Goal: Information Seeking & Learning: Learn about a topic

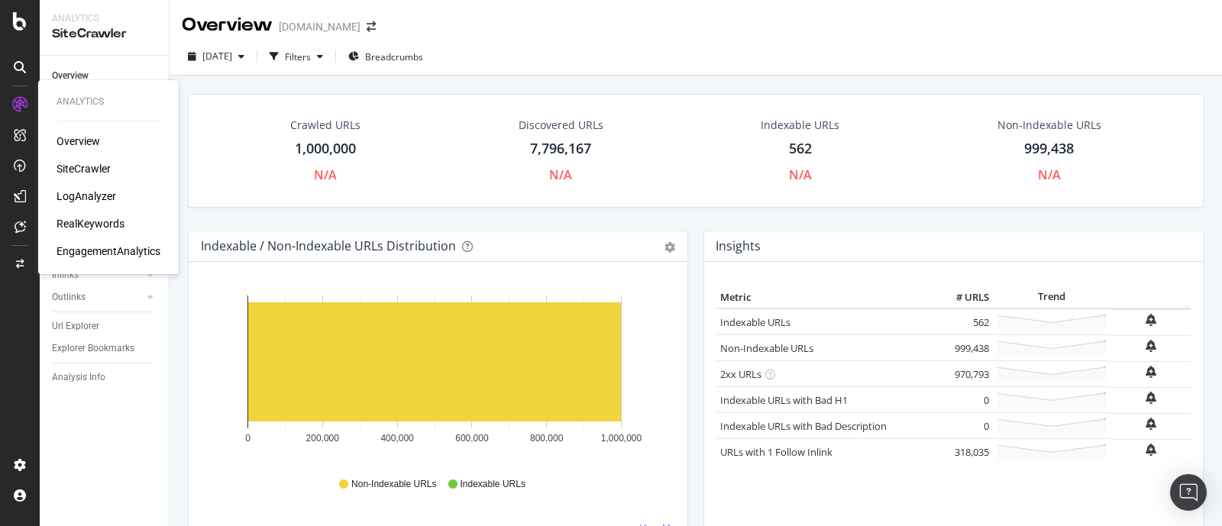
click at [92, 193] on div "LogAnalyzer" at bounding box center [87, 196] width 60 height 15
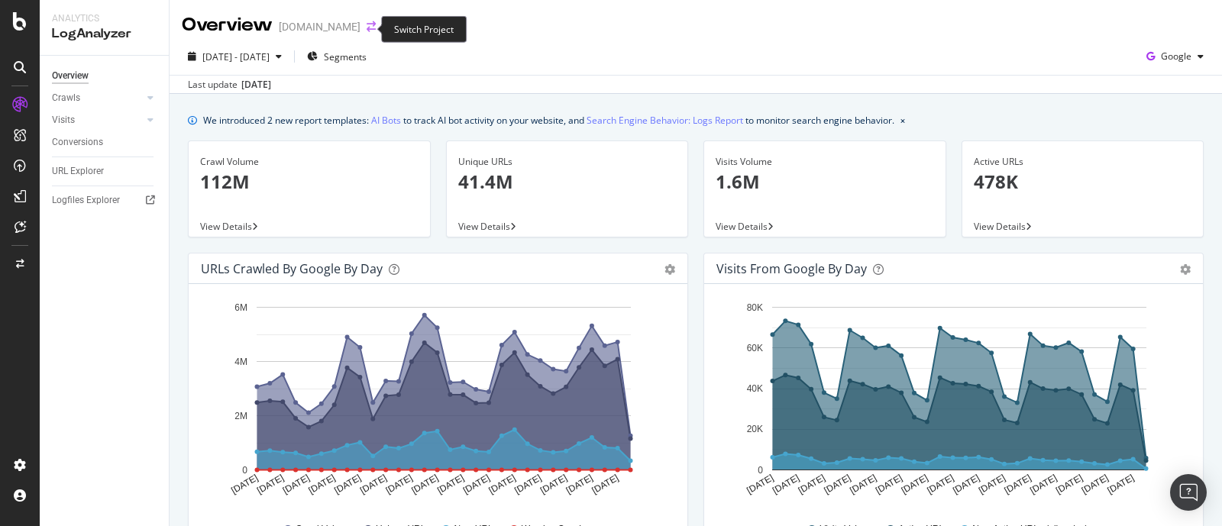
click at [367, 29] on icon "arrow-right-arrow-left" at bounding box center [371, 26] width 9 height 11
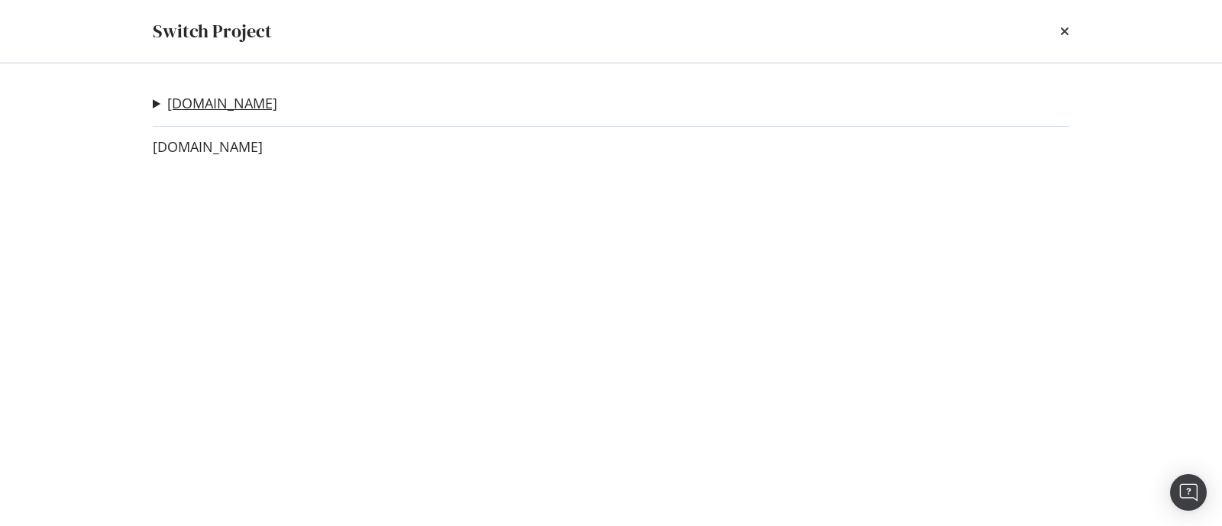
click at [232, 108] on link "[DOMAIN_NAME]" at bounding box center [222, 103] width 110 height 16
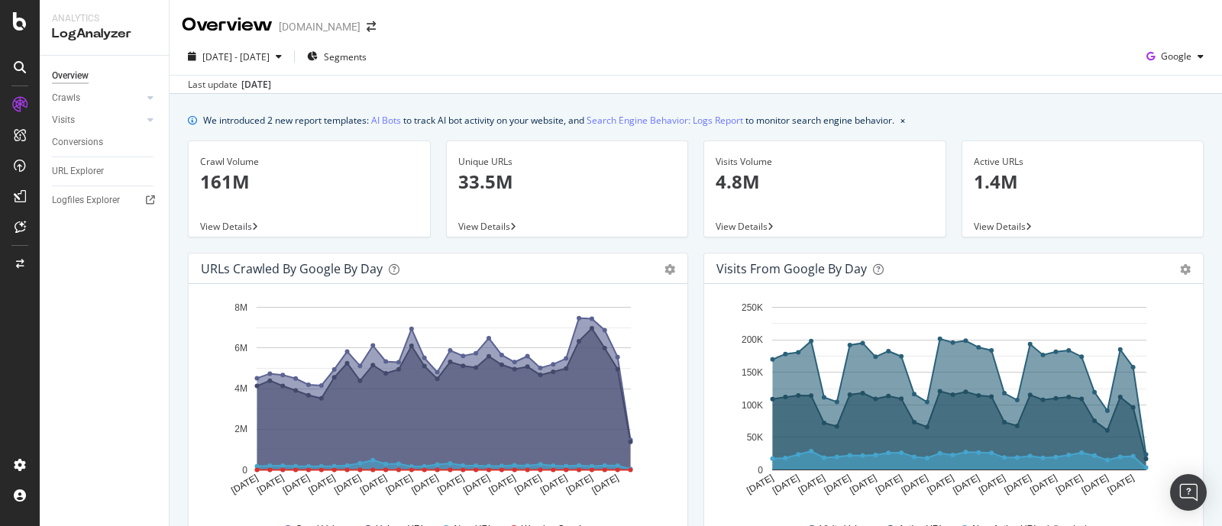
click at [676, 386] on div "Hold CTRL while clicking to filter the report. [DATE] [DATE] [DATE] [DATE] [DAT…" at bounding box center [438, 421] width 499 height 275
click at [977, 57] on div "button" at bounding box center [1201, 56] width 18 height 9
click at [977, 145] on span "OpenAI" at bounding box center [1172, 144] width 57 height 14
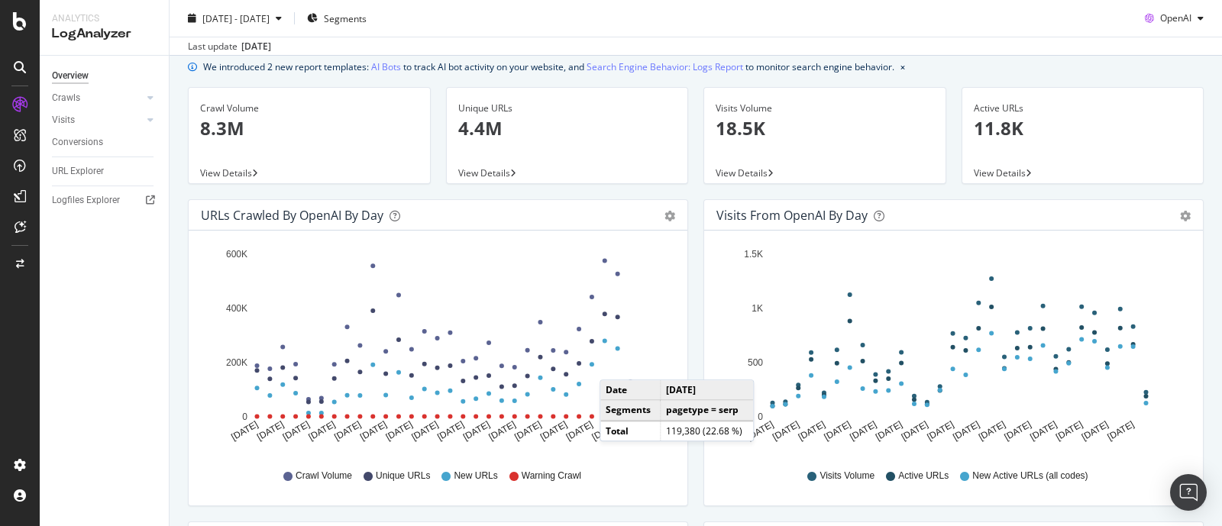
scroll to position [95, 0]
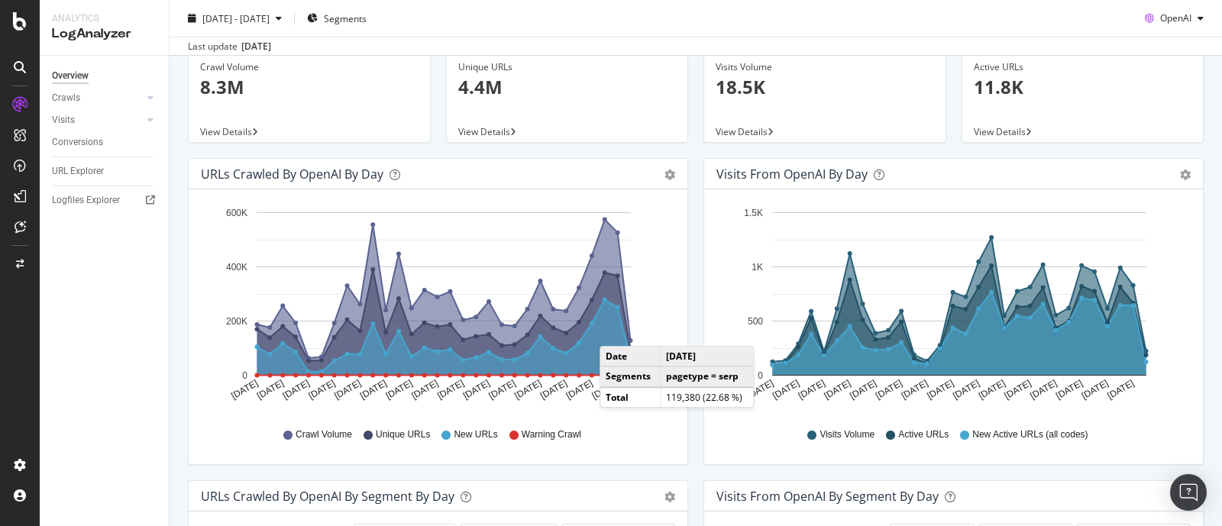
click at [668, 179] on div "URLs Crawled by OpenAI by day Area Table" at bounding box center [438, 174] width 499 height 31
click at [665, 176] on icon "gear" at bounding box center [670, 175] width 11 height 11
click at [602, 239] on span "Table" at bounding box center [626, 232] width 122 height 21
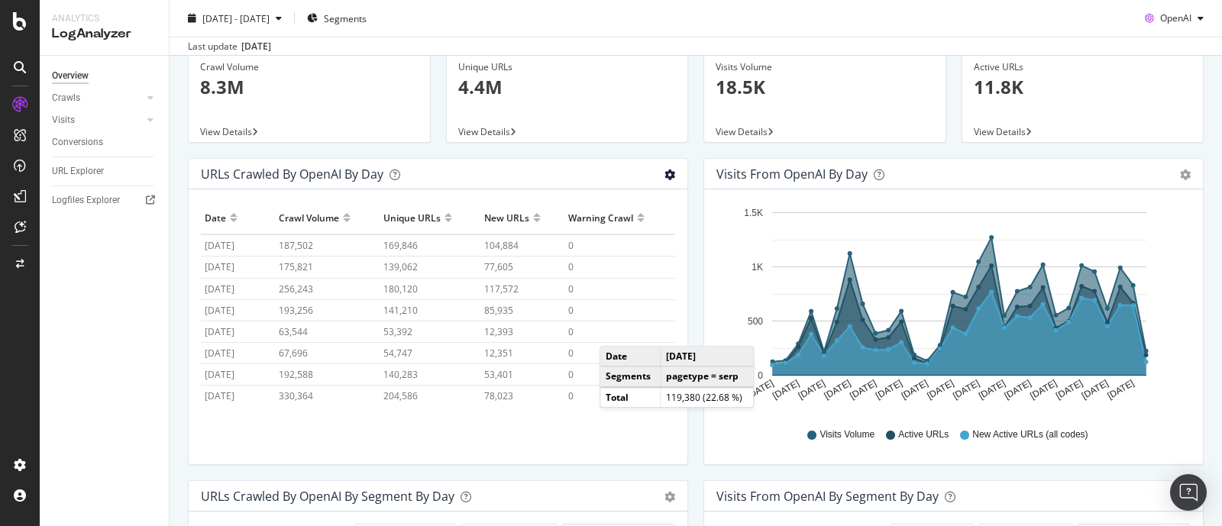
click at [668, 170] on icon "gear" at bounding box center [670, 175] width 11 height 11
click at [600, 212] on span "Area" at bounding box center [626, 204] width 122 height 21
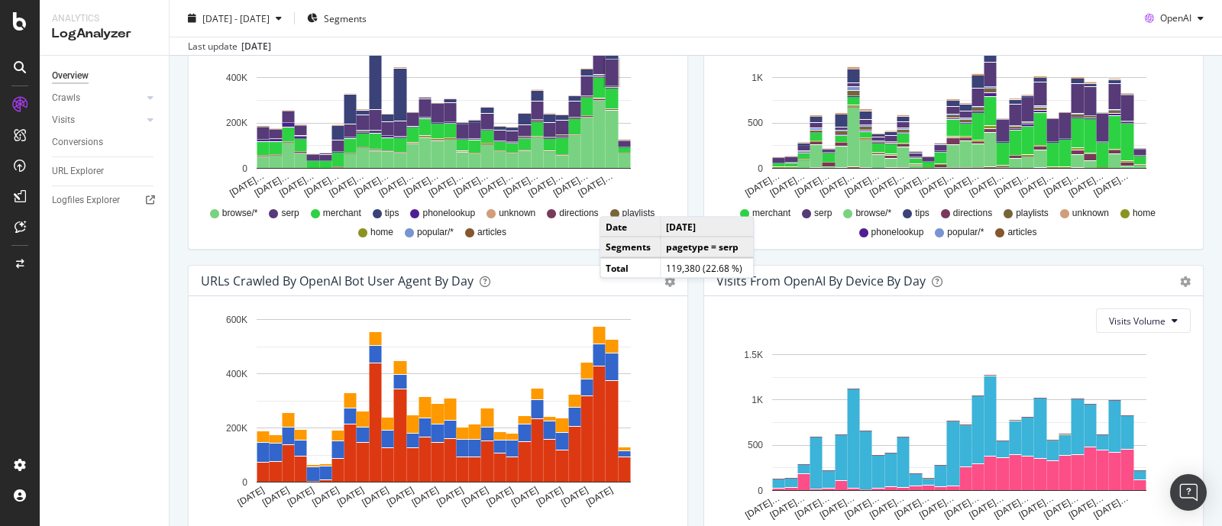
scroll to position [746, 0]
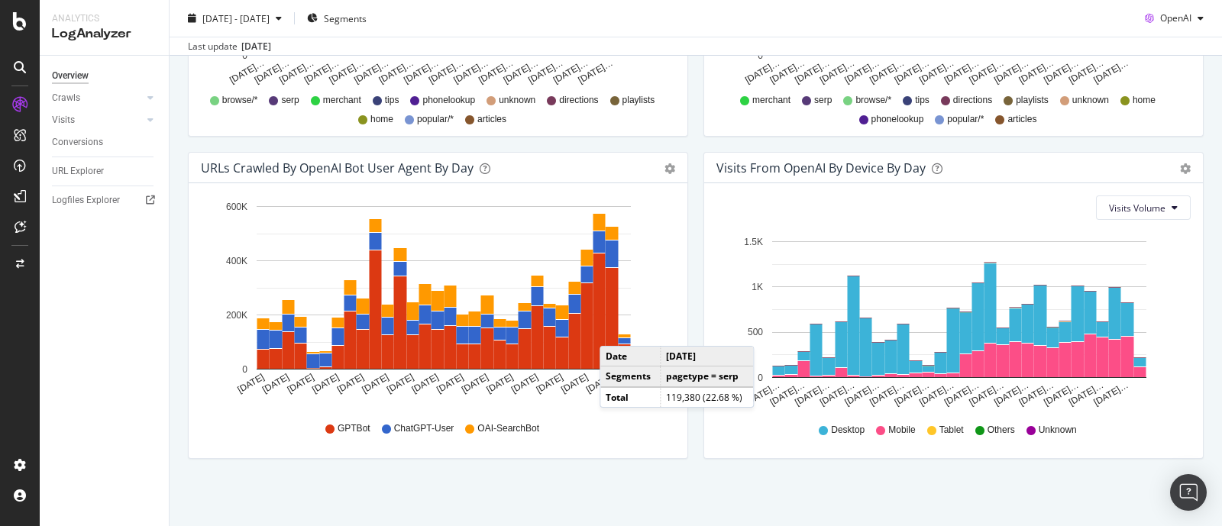
click at [977, 170] on icon "gear" at bounding box center [1185, 168] width 11 height 11
click at [977, 209] on span "Visits Volume" at bounding box center [1137, 208] width 57 height 13
click at [977, 209] on button "Visits Volume" at bounding box center [1143, 208] width 95 height 24
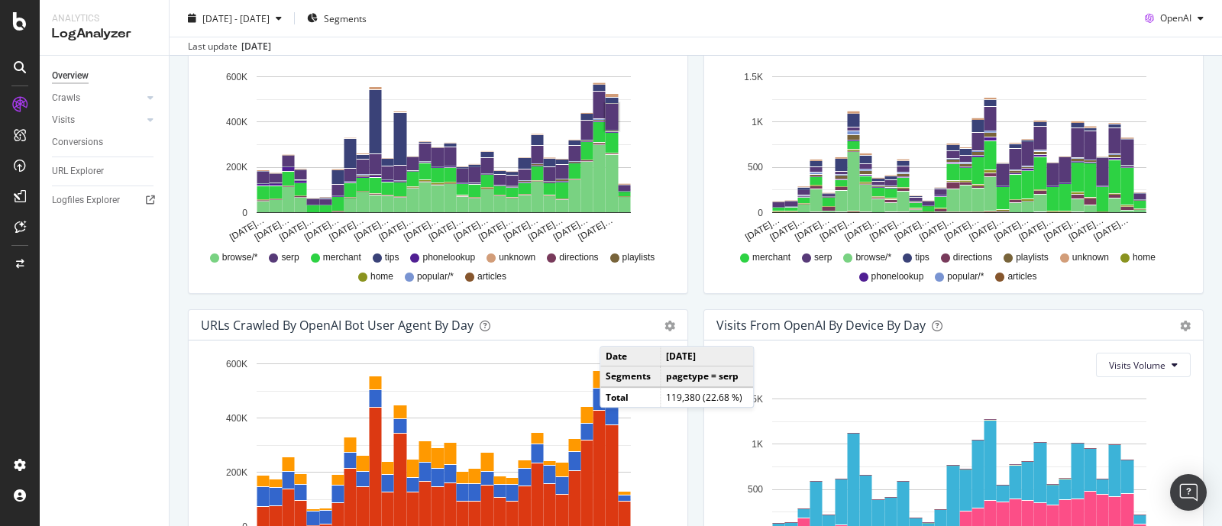
scroll to position [459, 0]
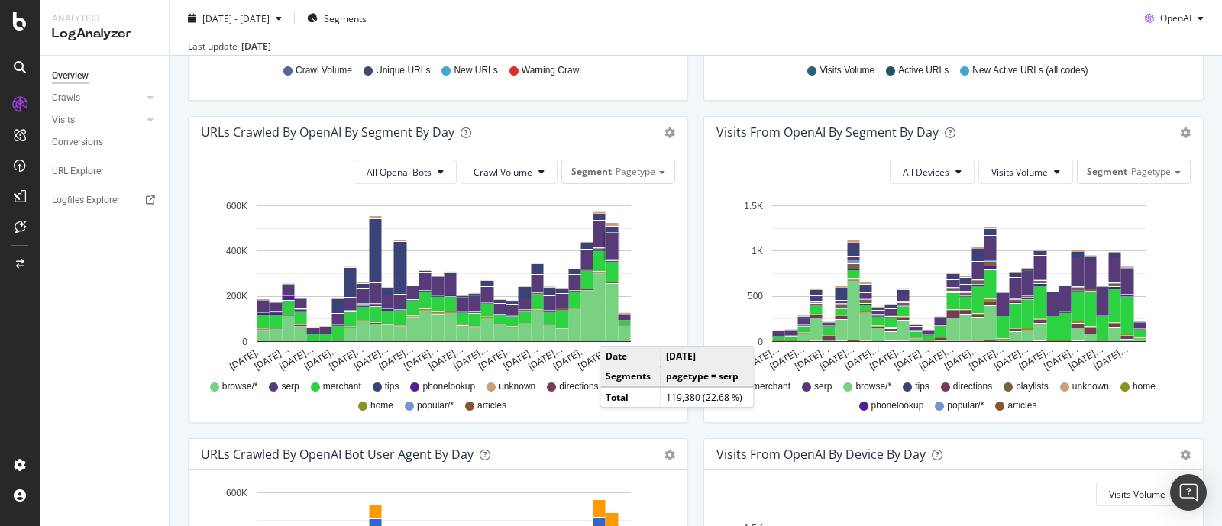
click at [726, 307] on icon "[DATE]… [DATE]… [DATE]… [DATE]… [DATE]… [DATE]… [DATE]… [DATE]… [DATE]… [DATE]……" at bounding box center [951, 284] width 468 height 177
click at [724, 361] on td "[DATE]" at bounding box center [707, 357] width 93 height 20
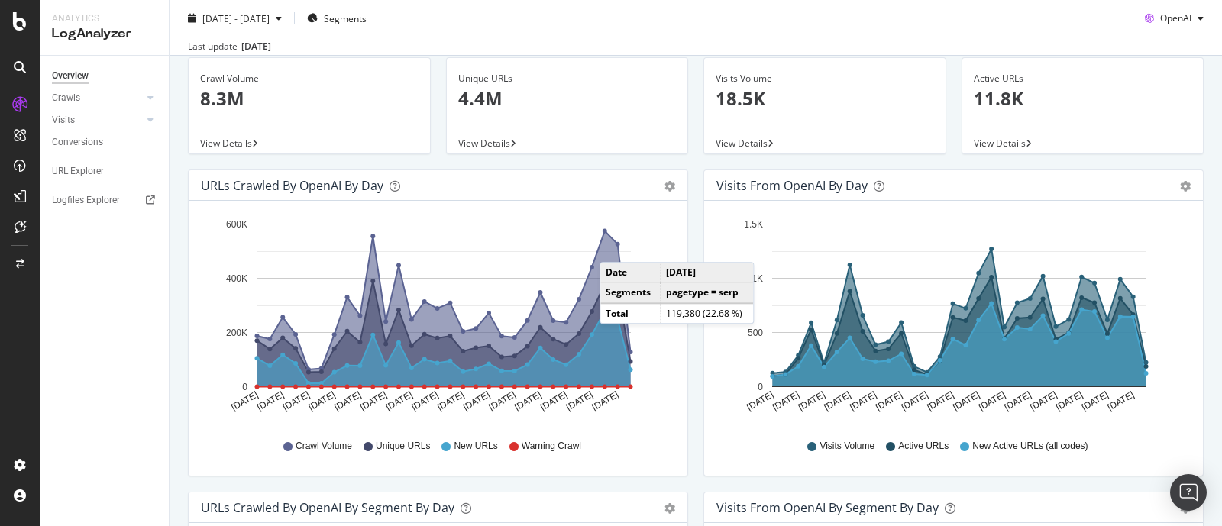
scroll to position [0, 0]
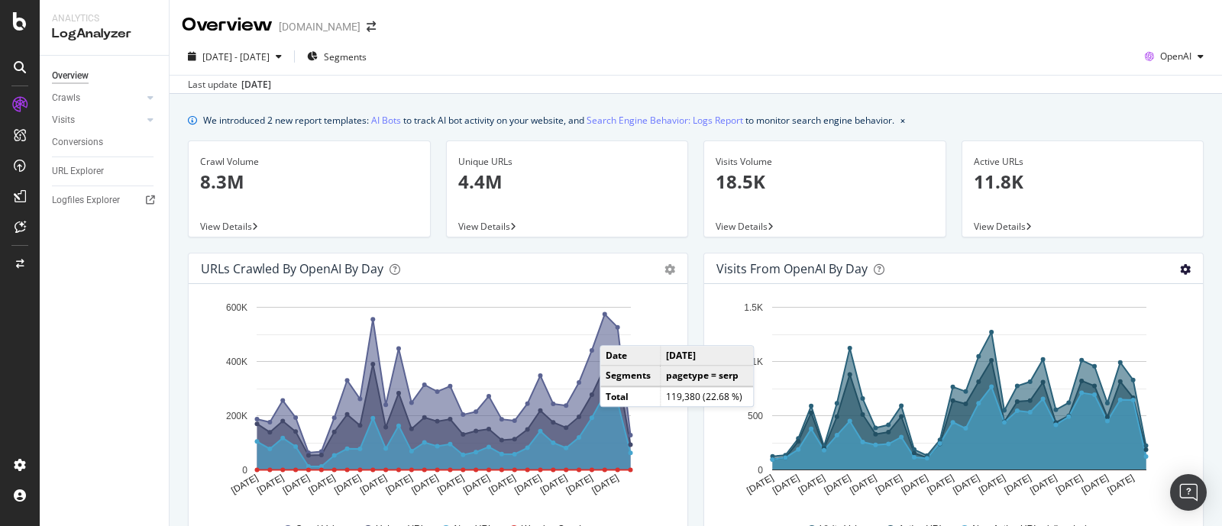
click at [977, 268] on icon "gear" at bounding box center [1185, 269] width 11 height 11
click at [671, 270] on div "URLs Crawled by OpenAI by day Area Table" at bounding box center [438, 269] width 499 height 31
click at [665, 267] on icon "gear" at bounding box center [670, 269] width 11 height 11
click at [582, 301] on span "Area" at bounding box center [626, 299] width 122 height 21
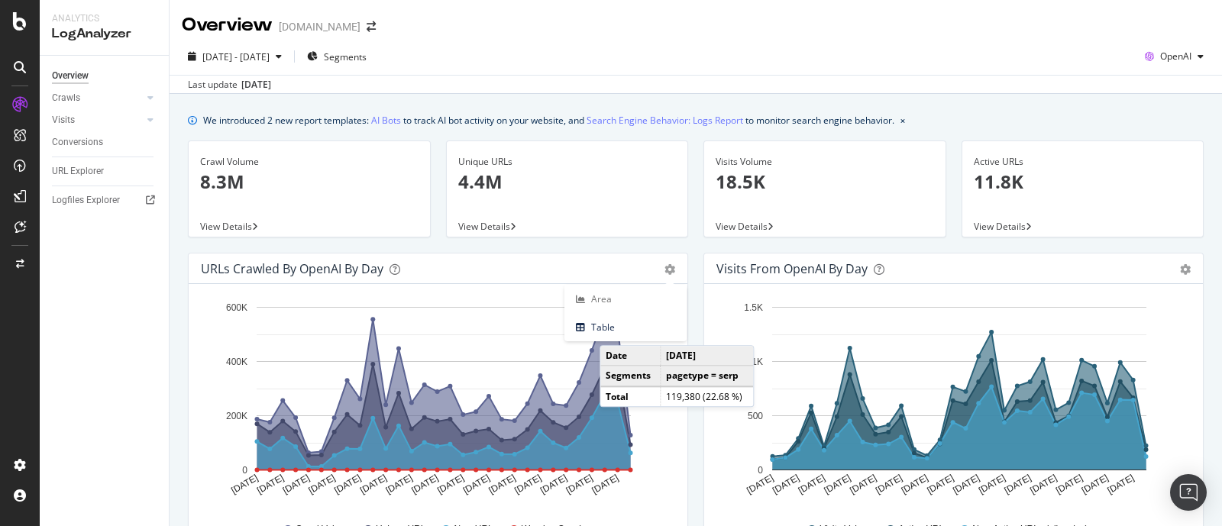
click at [667, 416] on icon "[DATE] [DATE] [DATE] [DATE] [DATE] [DATE] [DATE] [DATE] [DATE] [DATE] [DATE] [D…" at bounding box center [435, 402] width 468 height 212
click at [675, 420] on div "Hold CTRL while clicking to filter the report. [DATE] [DATE] [DATE] [DATE] [DAT…" at bounding box center [438, 421] width 499 height 275
click at [678, 383] on td "pagetype = serp" at bounding box center [707, 376] width 93 height 21
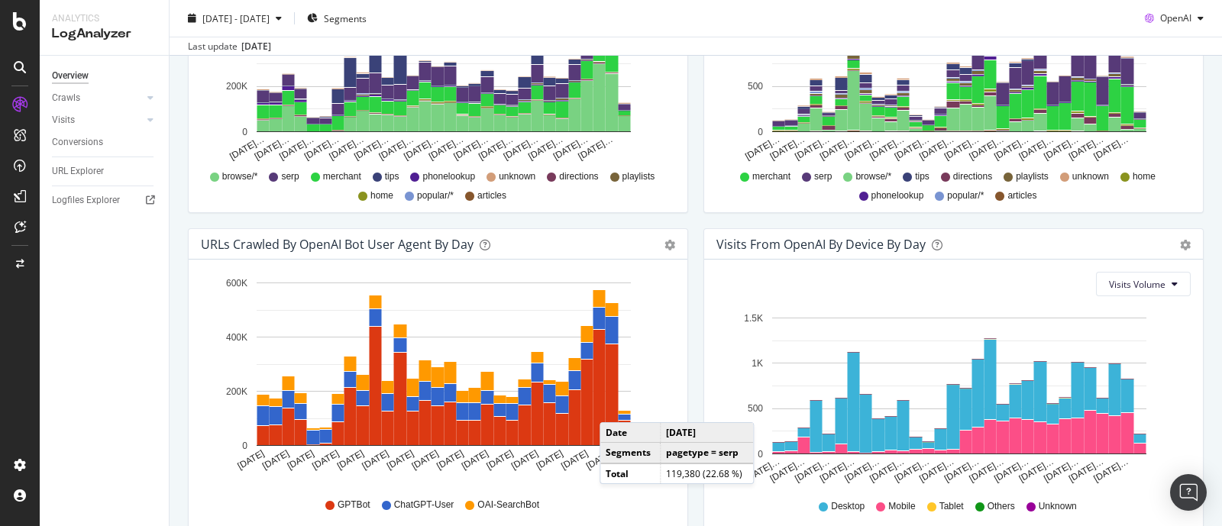
scroll to position [746, 0]
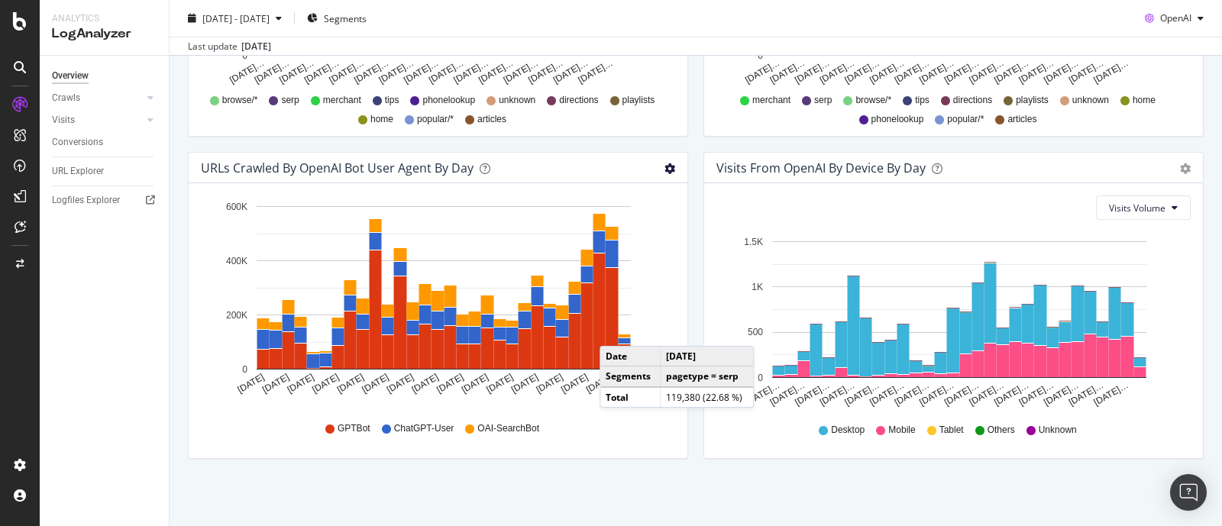
click at [665, 170] on icon "gear" at bounding box center [670, 168] width 11 height 11
click at [667, 173] on div "Timeline (by Value) Timeline (by Percentage) Table" at bounding box center [670, 167] width 11 height 15
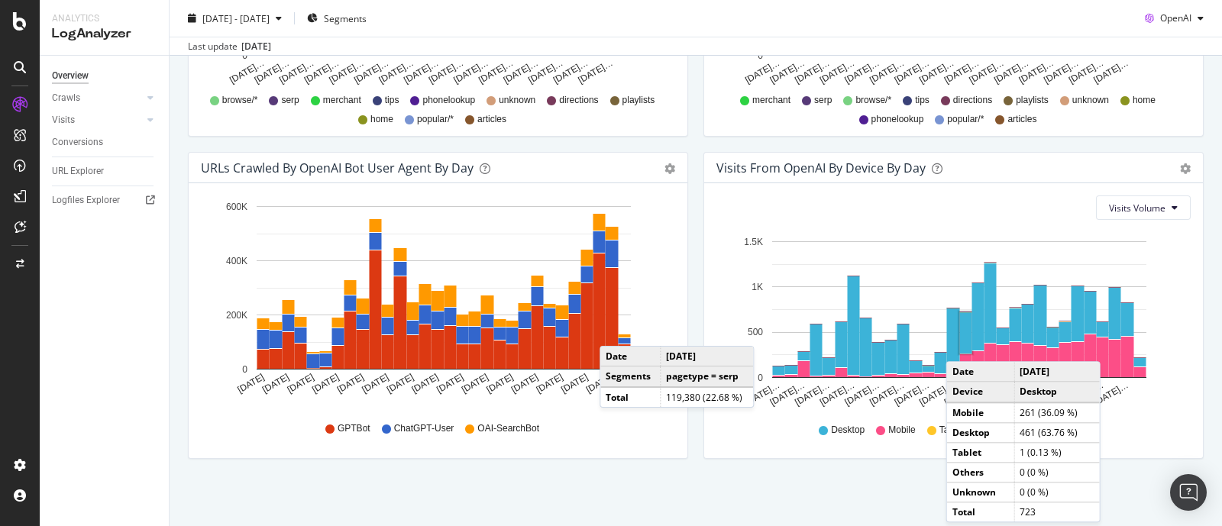
click at [960, 345] on rect "A chart." at bounding box center [966, 332] width 12 height 41
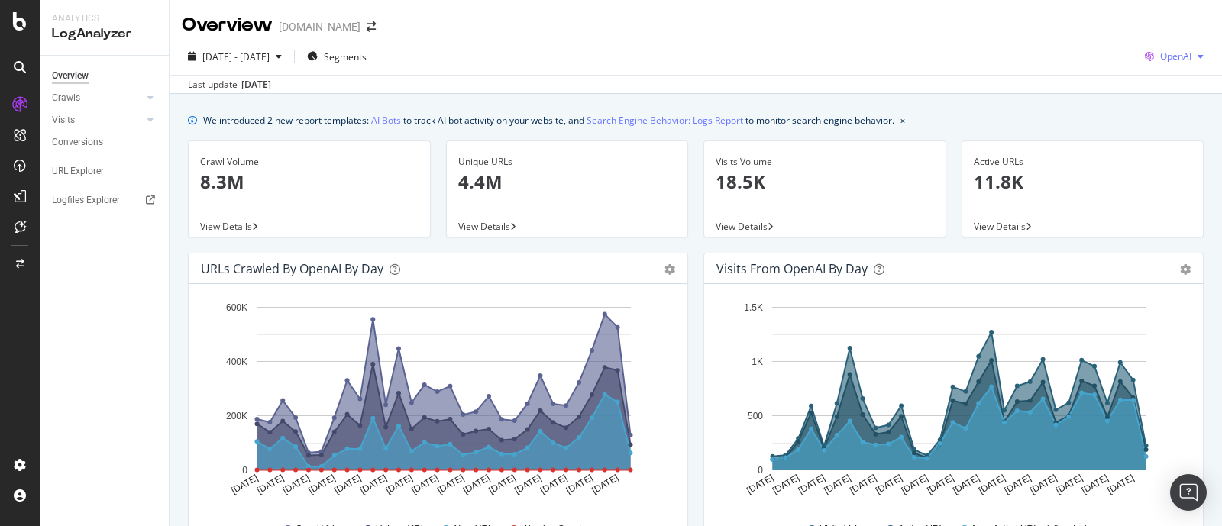
click at [977, 57] on span "OpenAI" at bounding box center [1175, 56] width 31 height 13
click at [977, 176] on span "Other AI Bots" at bounding box center [1172, 172] width 57 height 14
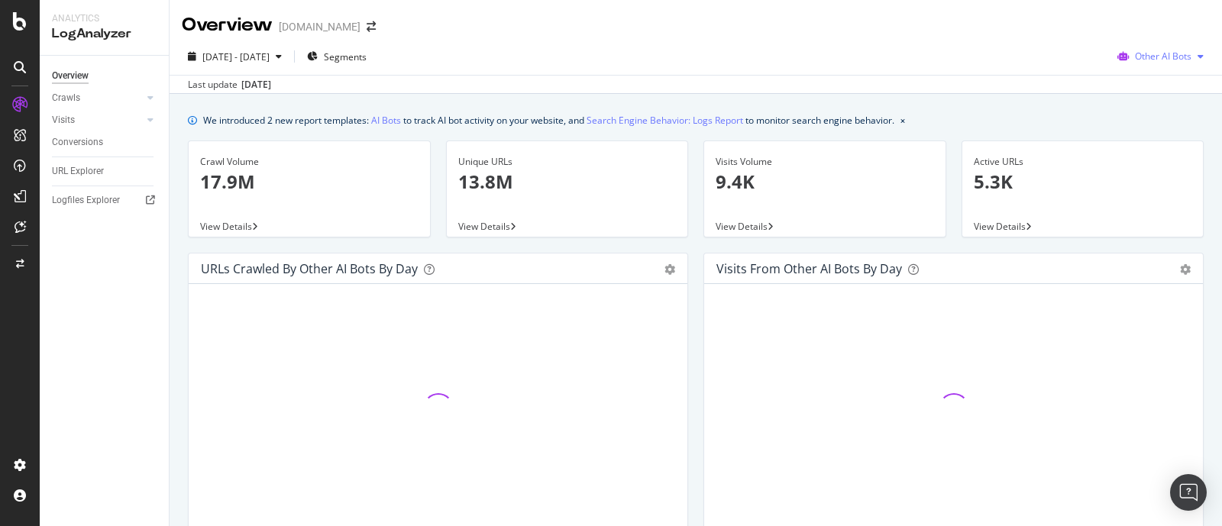
click at [977, 59] on span "Other AI Bots" at bounding box center [1163, 56] width 57 height 13
click at [977, 109] on div "Bing" at bounding box center [1152, 115] width 108 height 22
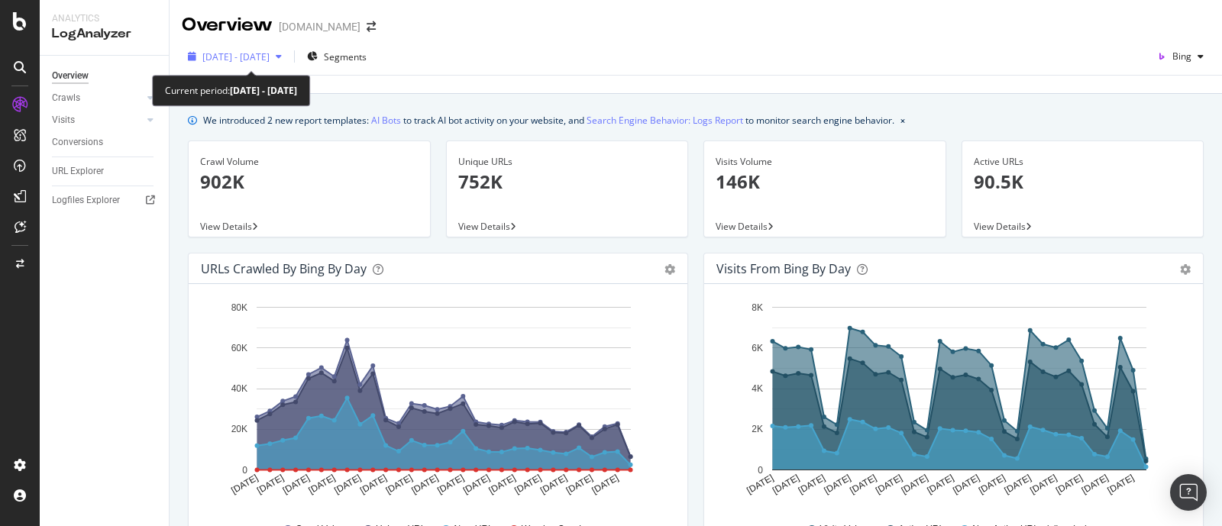
click at [288, 55] on div "button" at bounding box center [279, 56] width 18 height 9
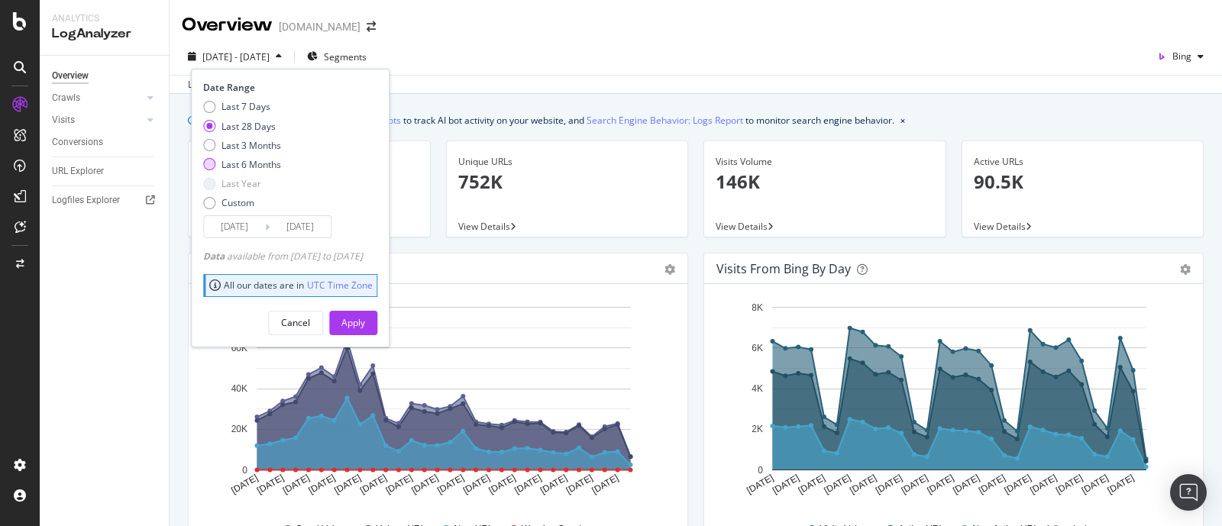
click at [260, 167] on div "Last 6 Months" at bounding box center [252, 164] width 60 height 13
type input "[DATE]"
click at [365, 330] on div "Apply" at bounding box center [353, 323] width 24 height 23
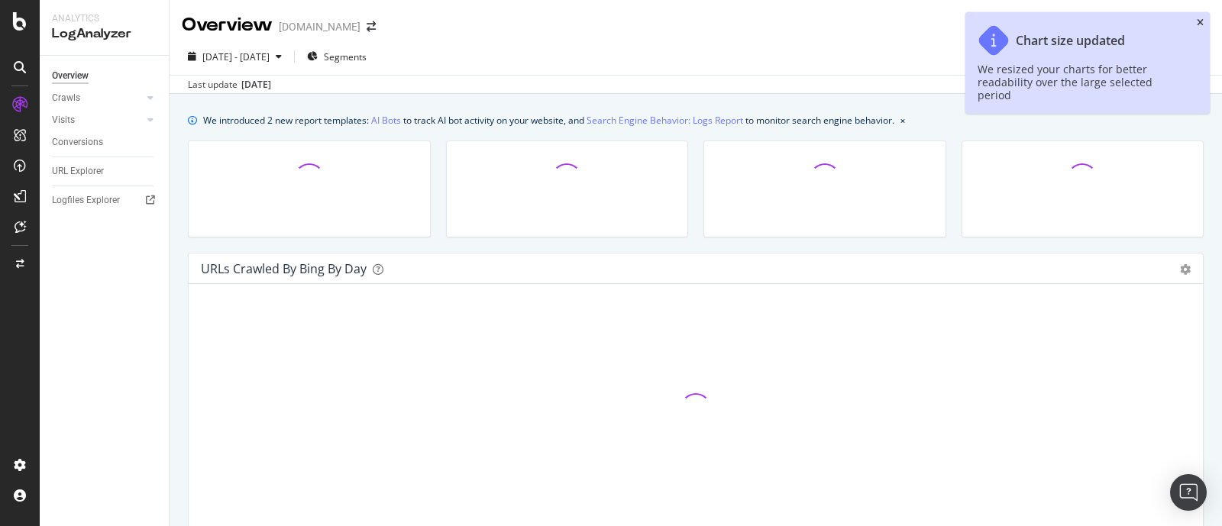
click at [977, 22] on icon "close toast" at bounding box center [1200, 22] width 7 height 9
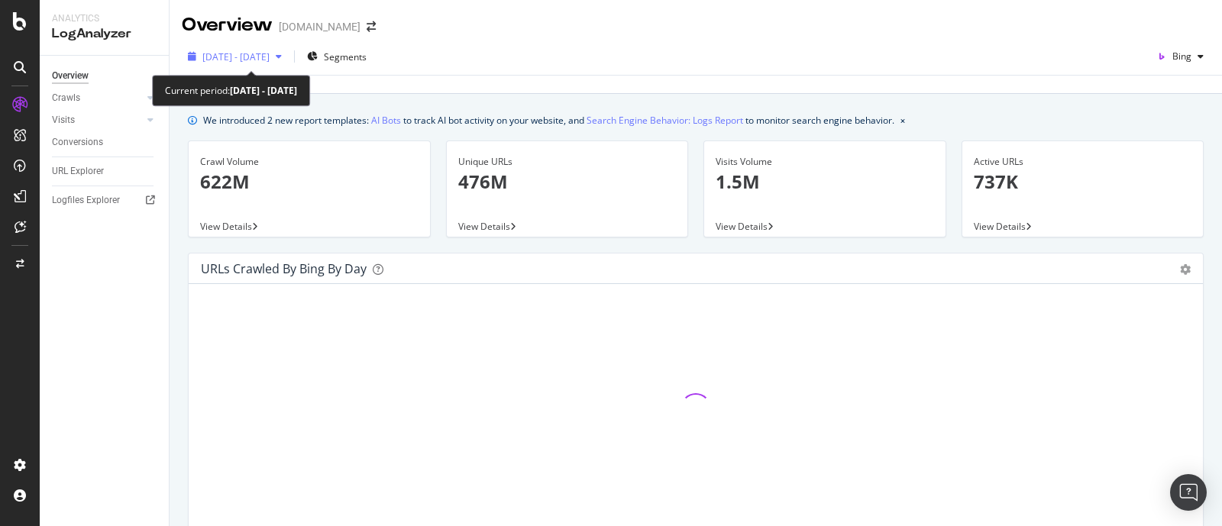
click at [270, 52] on span "[DATE] - [DATE]" at bounding box center [235, 56] width 67 height 13
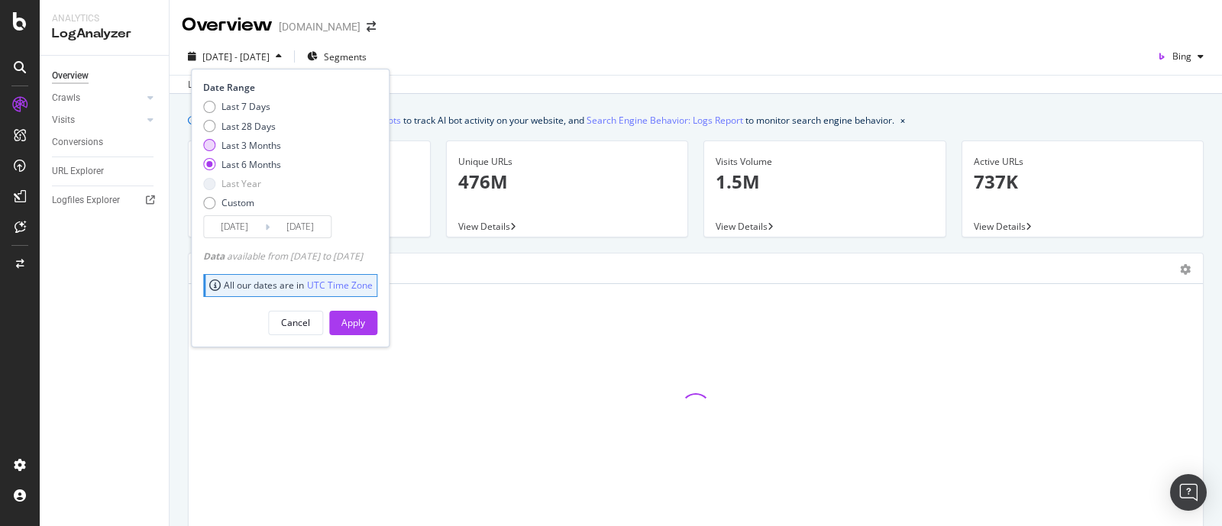
click at [256, 143] on div "Last 3 Months" at bounding box center [252, 145] width 60 height 13
type input "[DATE]"
drag, startPoint x: 390, startPoint y: 325, endPoint x: 461, endPoint y: 324, distance: 71.8
click at [377, 326] on button "Apply" at bounding box center [353, 323] width 48 height 24
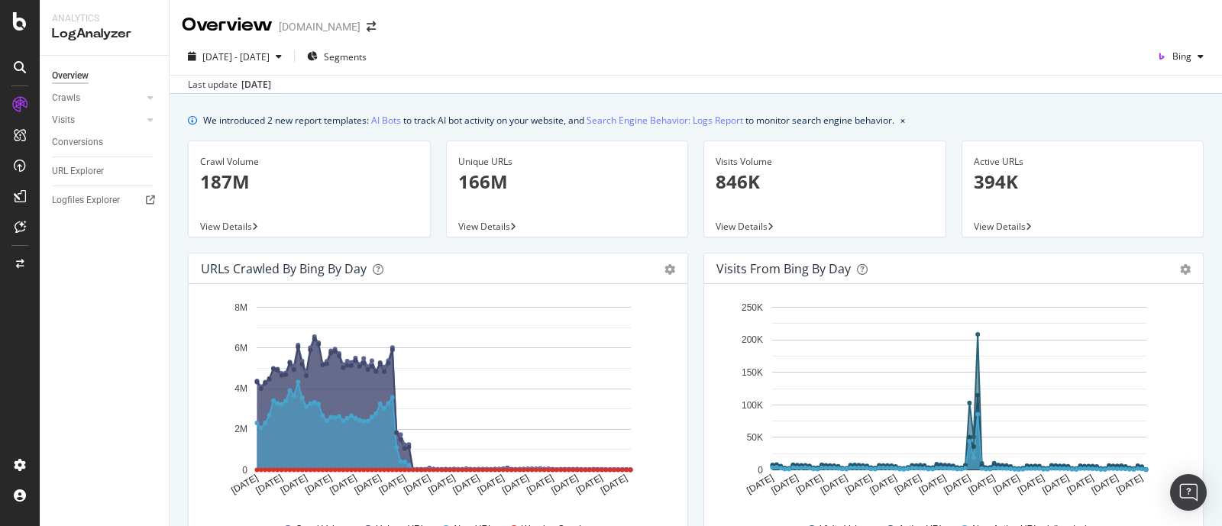
click at [977, 73] on div "[DATE] - [DATE] Segments Bing" at bounding box center [696, 59] width 1053 height 31
click at [977, 57] on span "Bing" at bounding box center [1182, 56] width 19 height 13
click at [977, 173] on span "Other AI Bots" at bounding box center [1177, 172] width 57 height 14
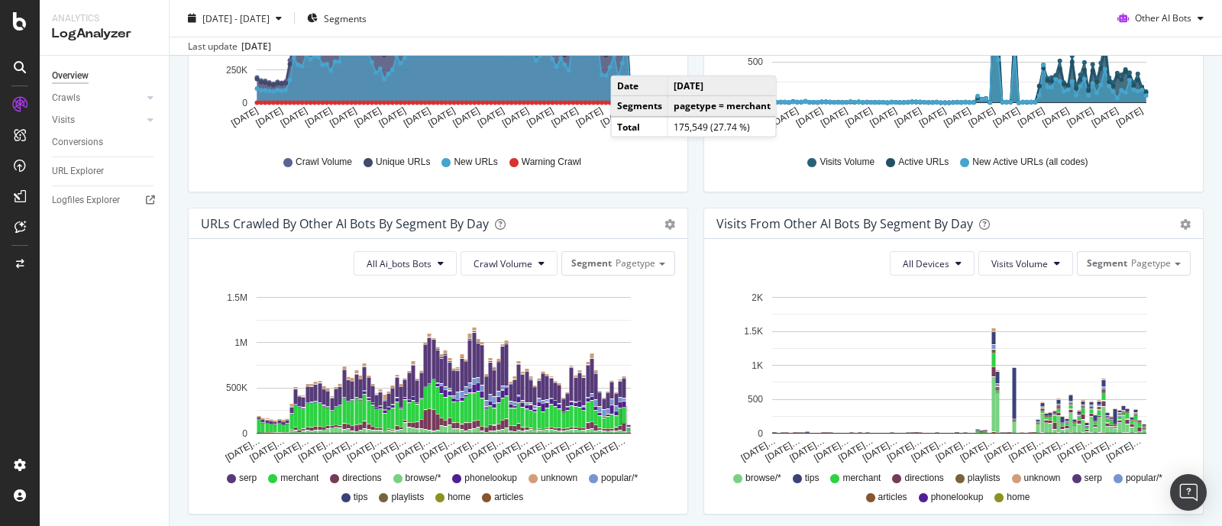
scroll to position [477, 0]
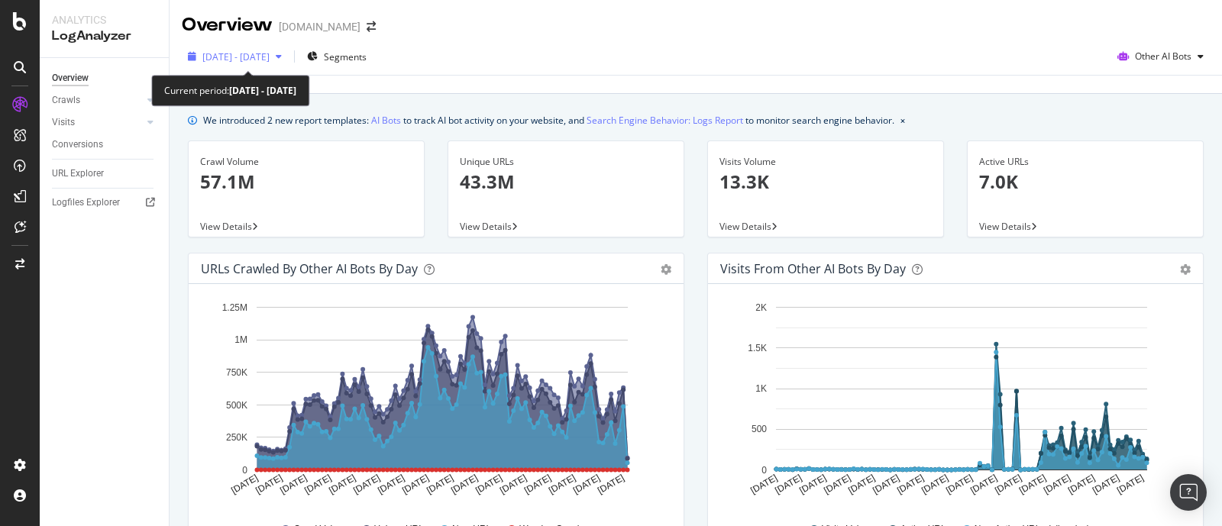
click at [270, 63] on div "[DATE] - [DATE]" at bounding box center [235, 56] width 67 height 13
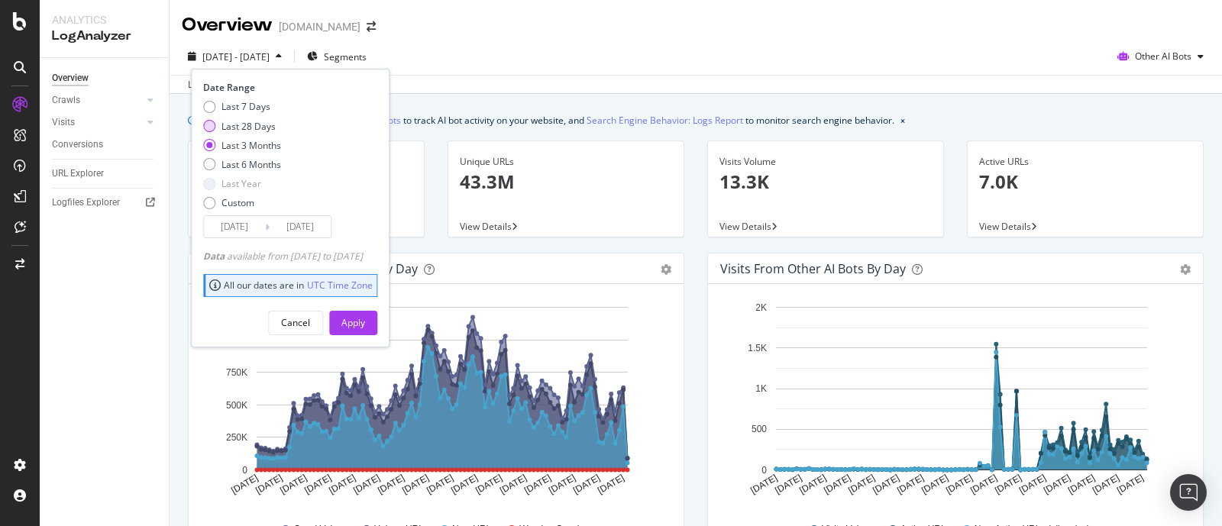
click at [268, 130] on div "Last 28 Days" at bounding box center [249, 126] width 54 height 13
type input "[DATE]"
click at [365, 330] on div "Apply" at bounding box center [353, 323] width 24 height 23
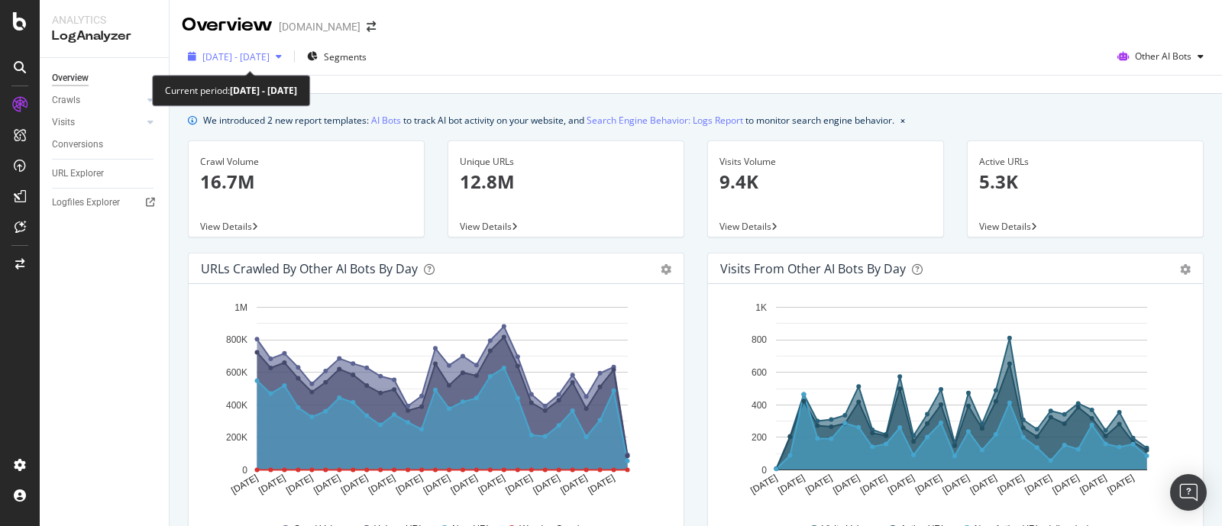
click at [270, 57] on span "2025 Sep. 4th - Oct. 1st" at bounding box center [235, 56] width 67 height 13
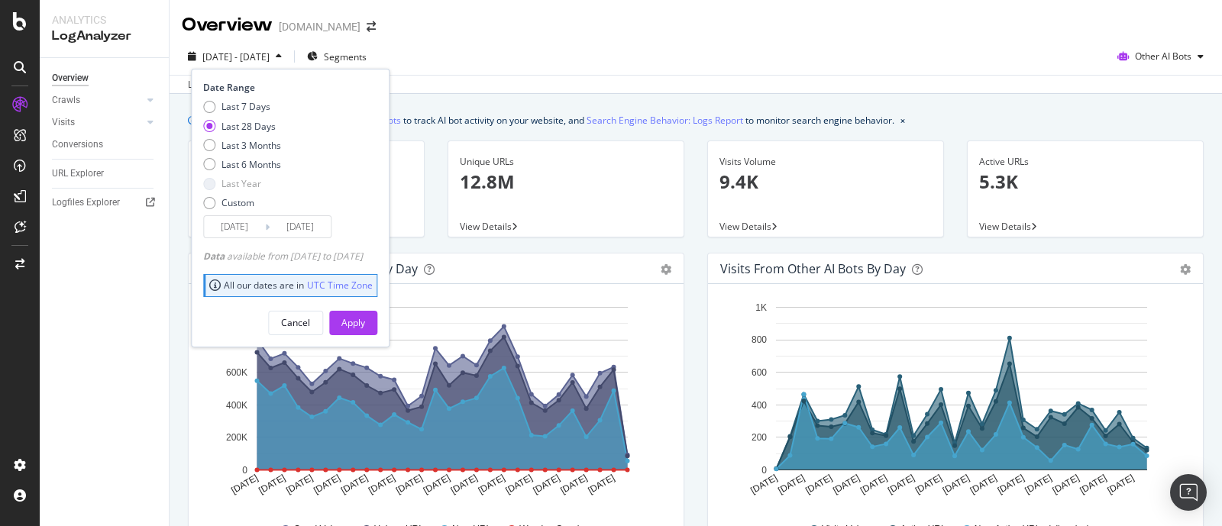
click at [635, 89] on div "Last update Oct. 01, 2025" at bounding box center [696, 84] width 1053 height 18
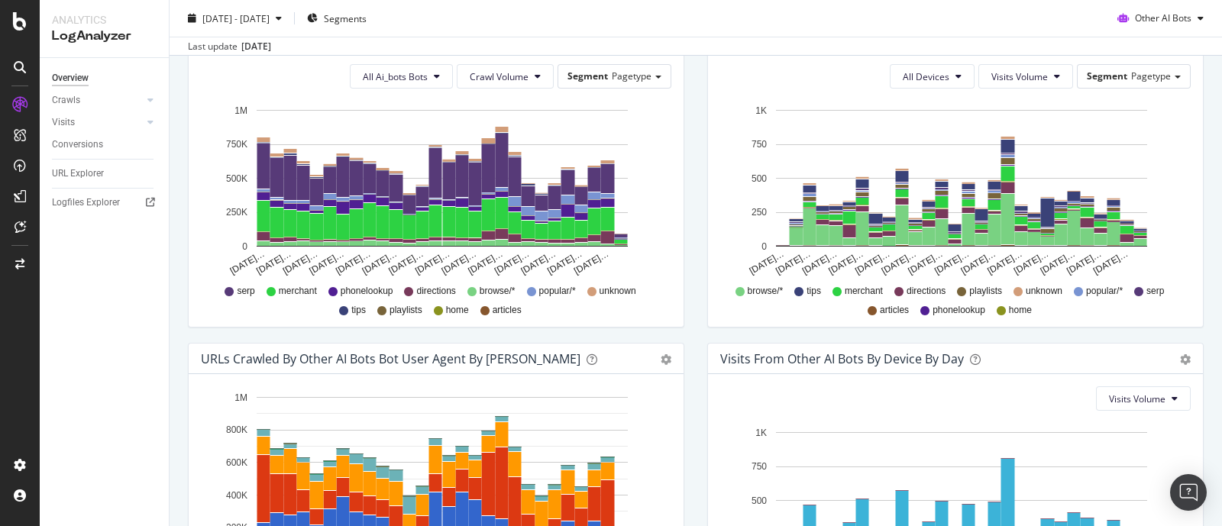
scroll to position [746, 0]
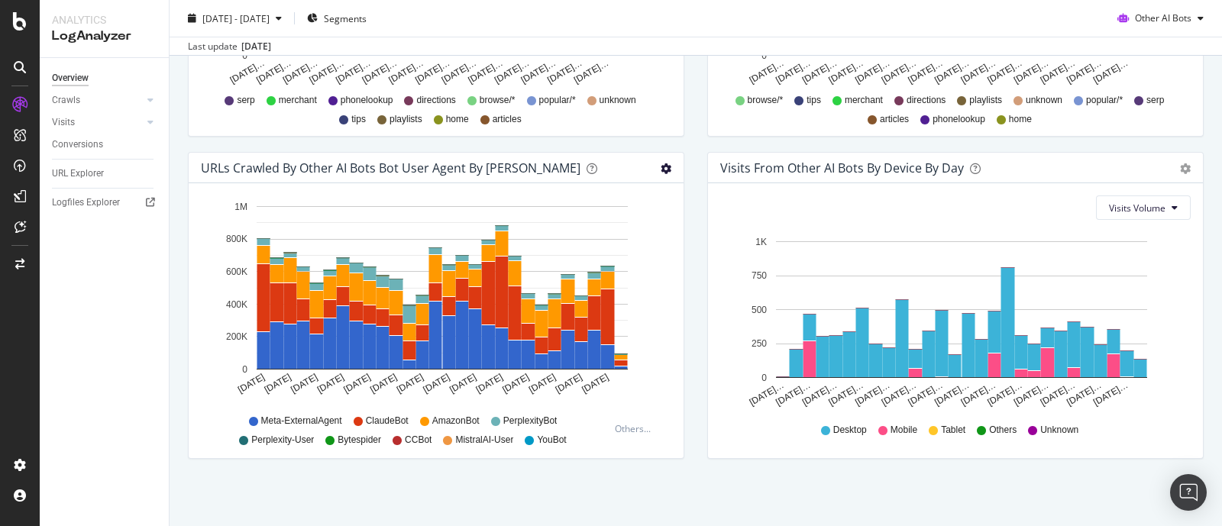
click at [664, 165] on icon "gear" at bounding box center [666, 168] width 11 height 11
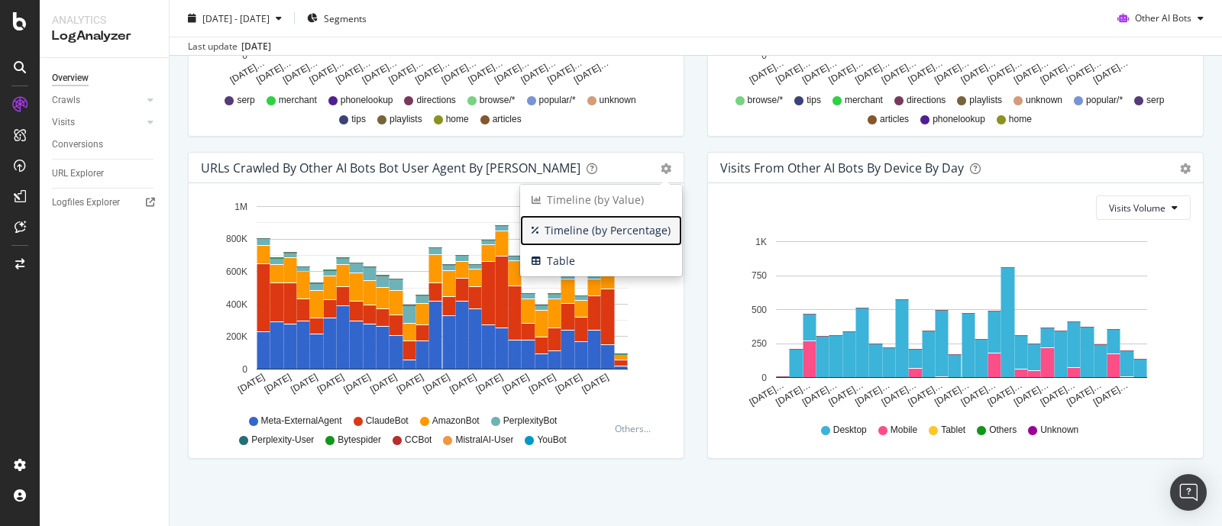
click at [638, 228] on span "Timeline (by Percentage)" at bounding box center [601, 230] width 162 height 23
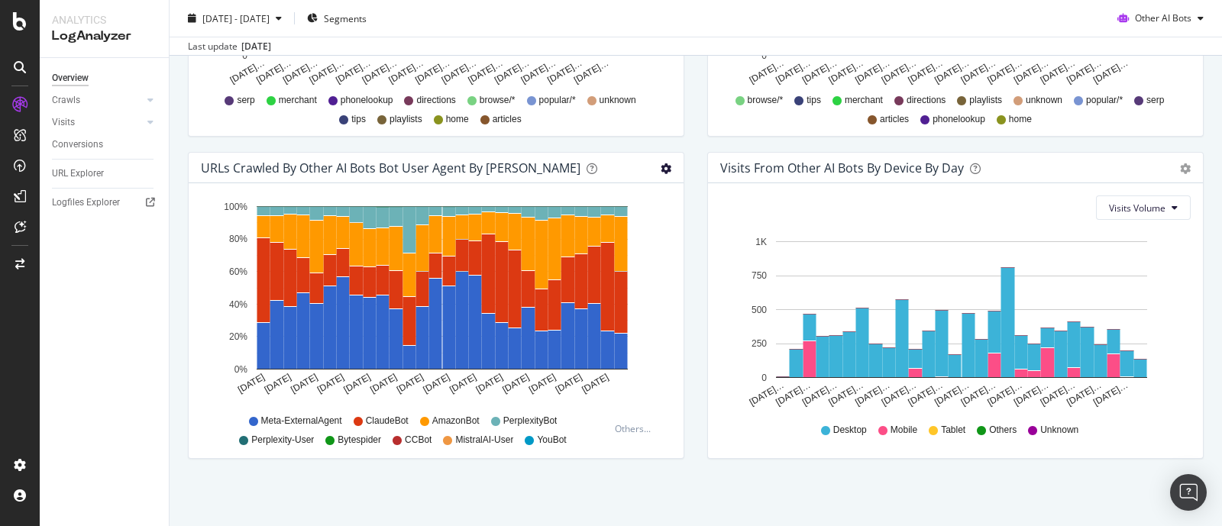
click at [661, 163] on icon "gear" at bounding box center [666, 168] width 11 height 11
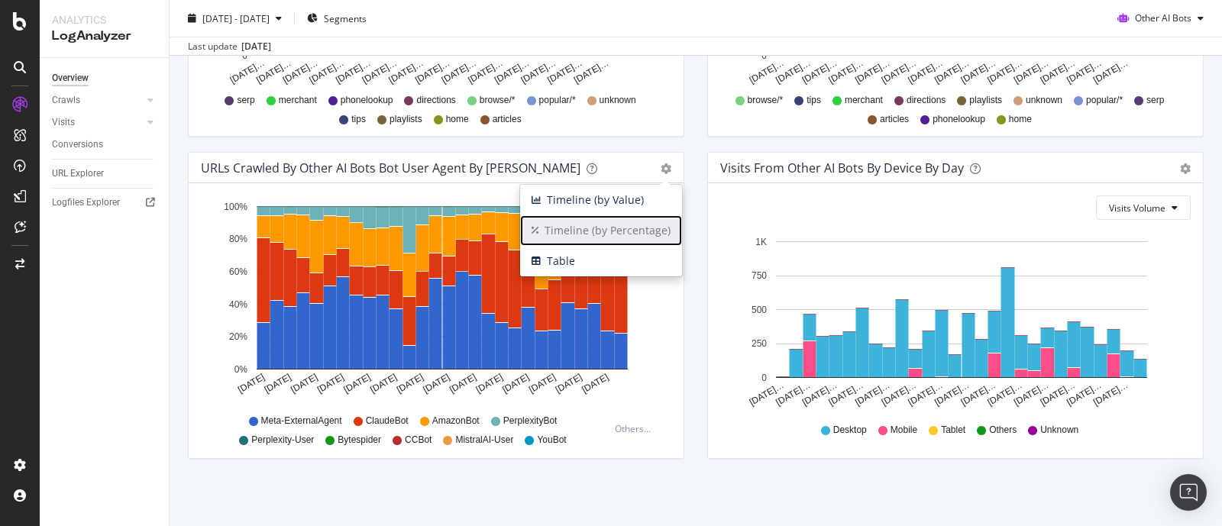
click at [623, 221] on span "Timeline (by Percentage)" at bounding box center [601, 230] width 162 height 23
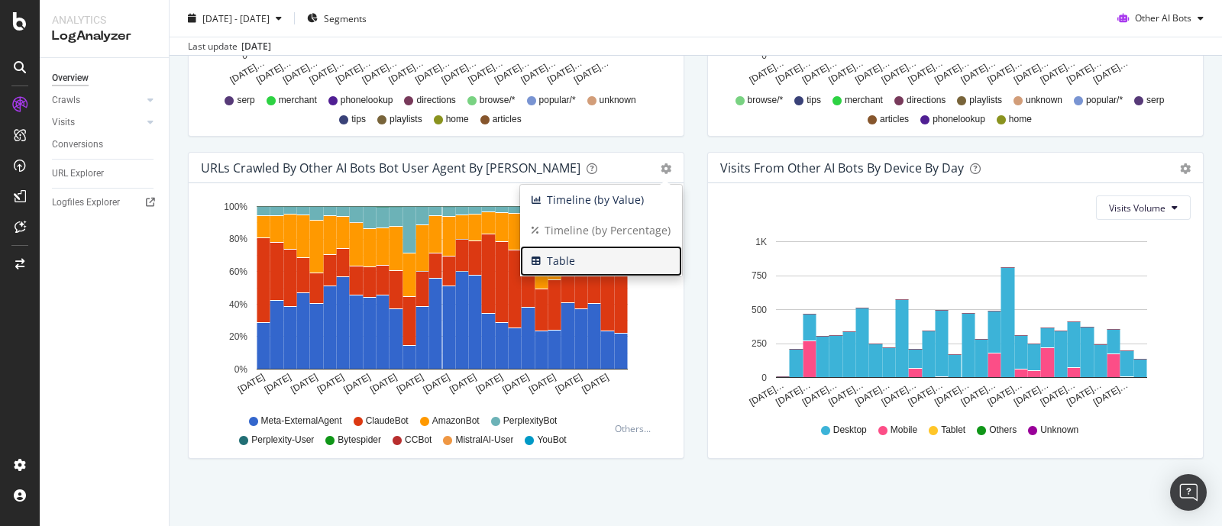
click at [599, 268] on span "Table" at bounding box center [601, 261] width 162 height 23
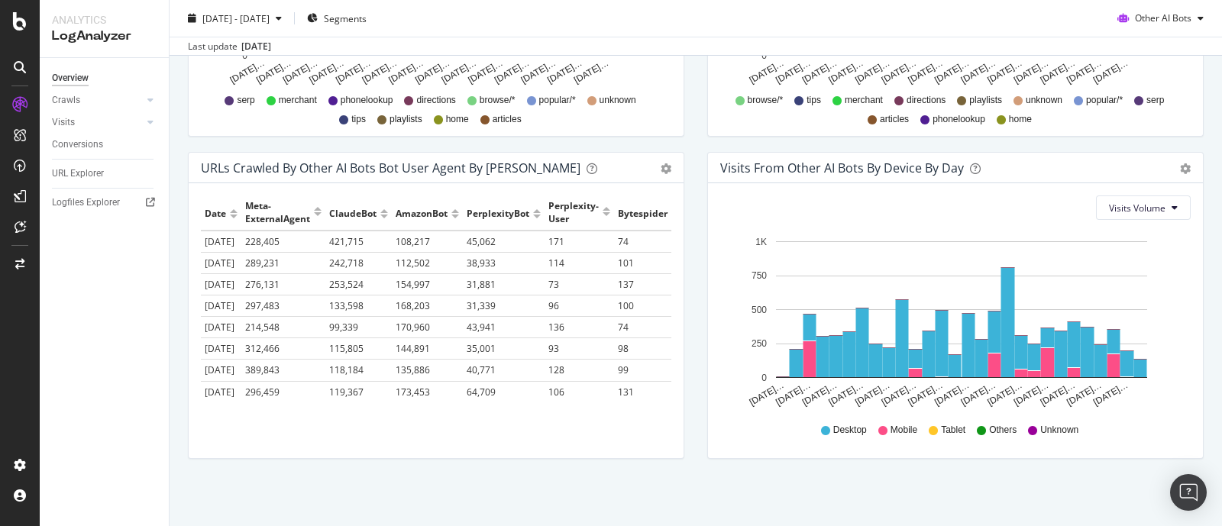
click at [659, 157] on div "URLs Crawled by Other AI Bots bot User Agent By Day Timeline (by Value) Timelin…" at bounding box center [436, 168] width 495 height 31
click at [664, 163] on icon "gear" at bounding box center [666, 168] width 11 height 11
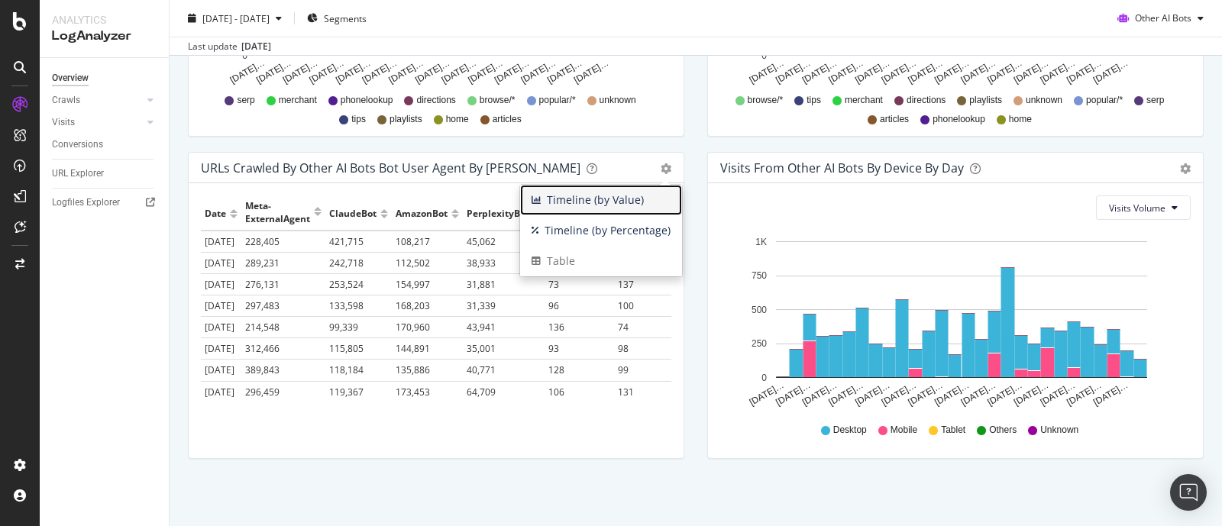
click at [626, 200] on span "Timeline (by Value)" at bounding box center [601, 200] width 162 height 23
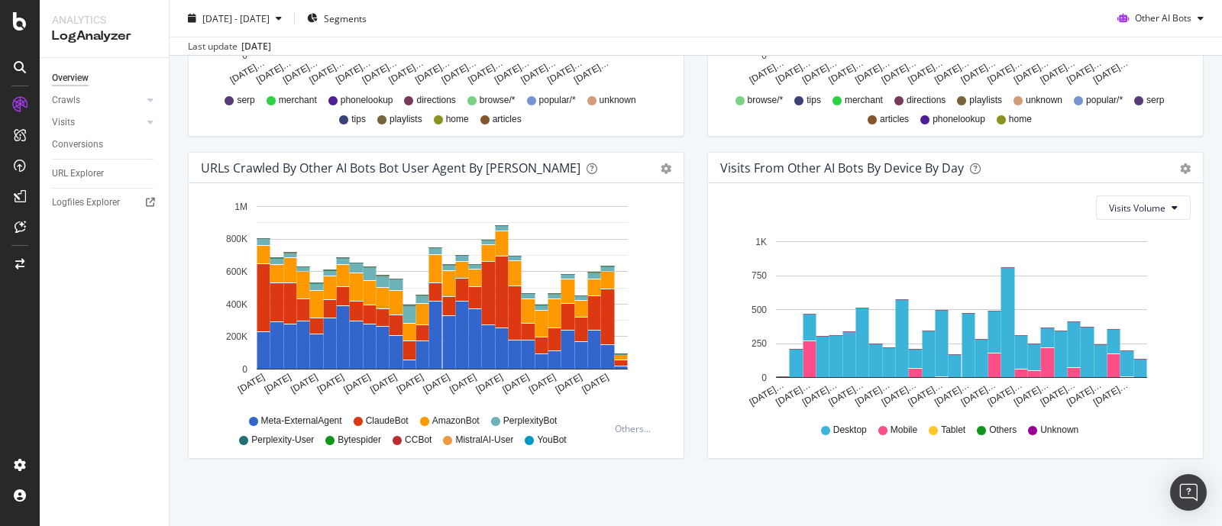
click at [652, 170] on div "Timeline (by Value) Timeline (by Percentage) Table" at bounding box center [659, 167] width 26 height 15
click at [661, 167] on icon "gear" at bounding box center [666, 168] width 11 height 11
click at [696, 325] on div "Visits From Other AI Bots By Device By Day Timeline (by Value) Timeline (by Per…" at bounding box center [955, 313] width 519 height 322
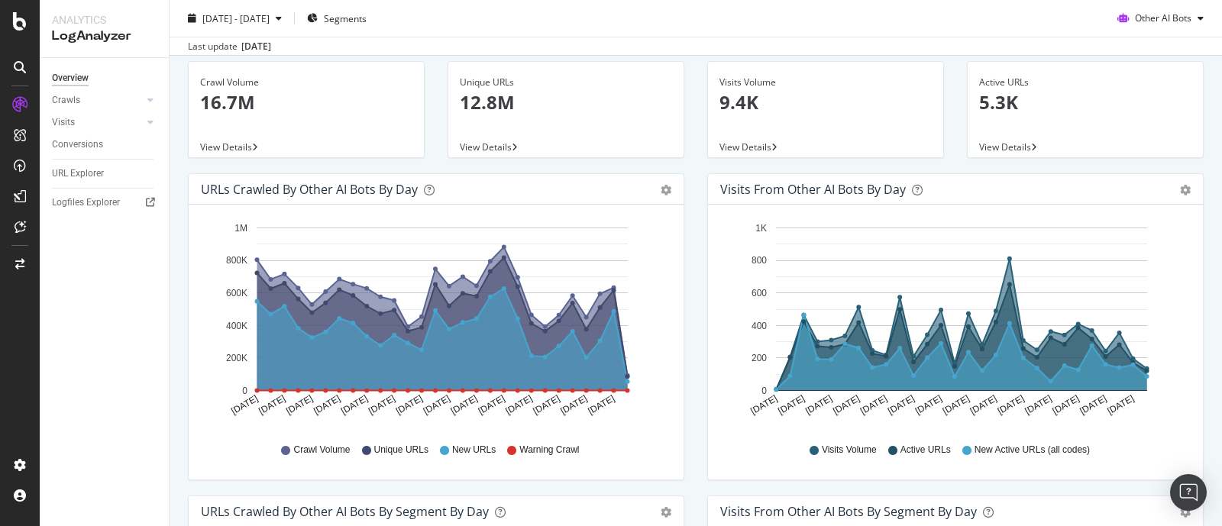
scroll to position [0, 0]
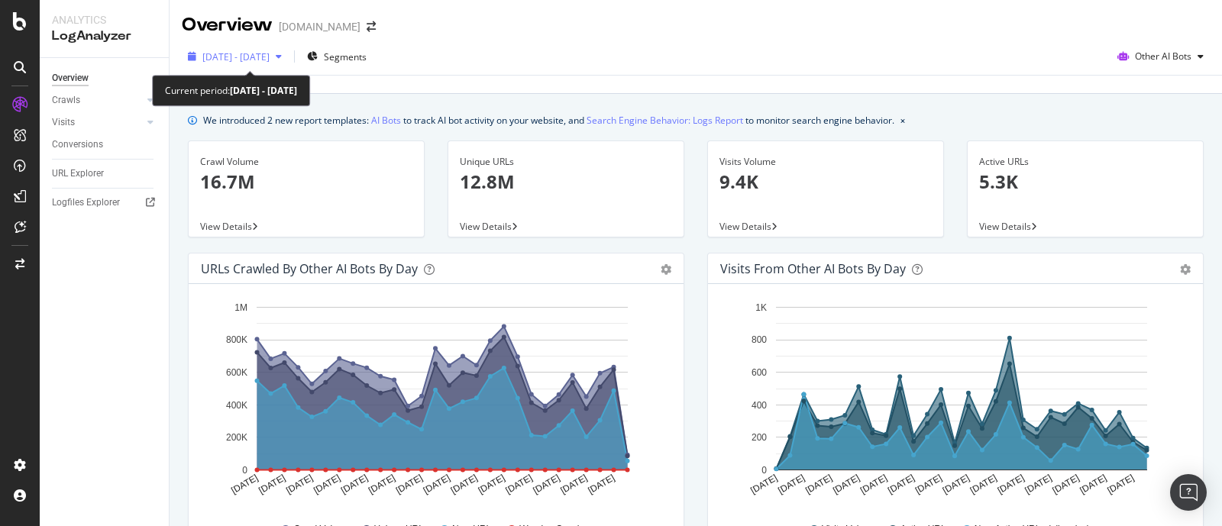
click at [282, 52] on icon "button" at bounding box center [279, 56] width 6 height 9
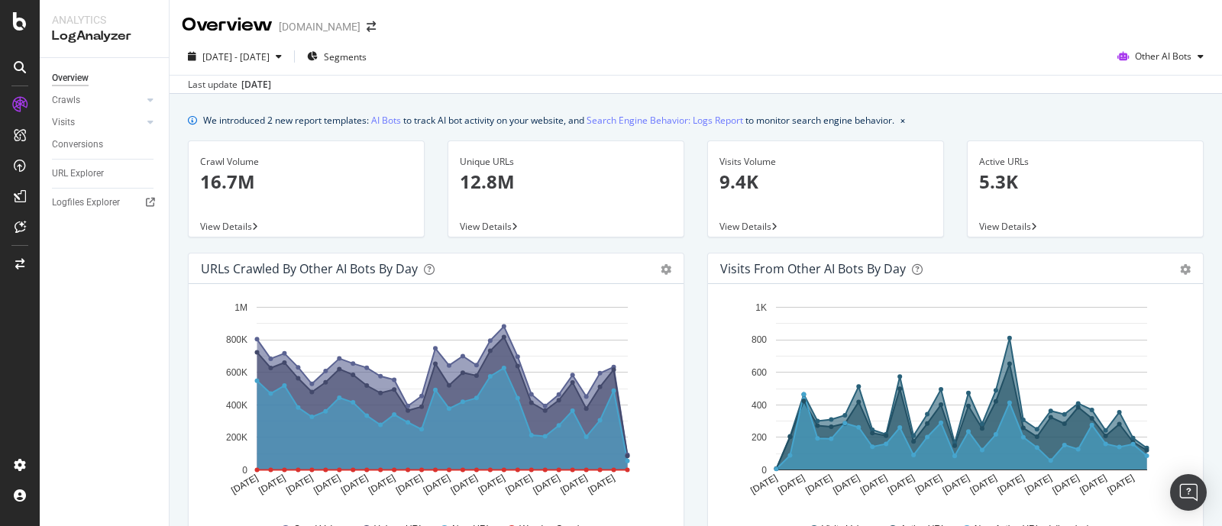
click at [619, 72] on div "2025 Sep. 4th - Oct. 1st Segments Other AI Bots" at bounding box center [696, 59] width 1053 height 31
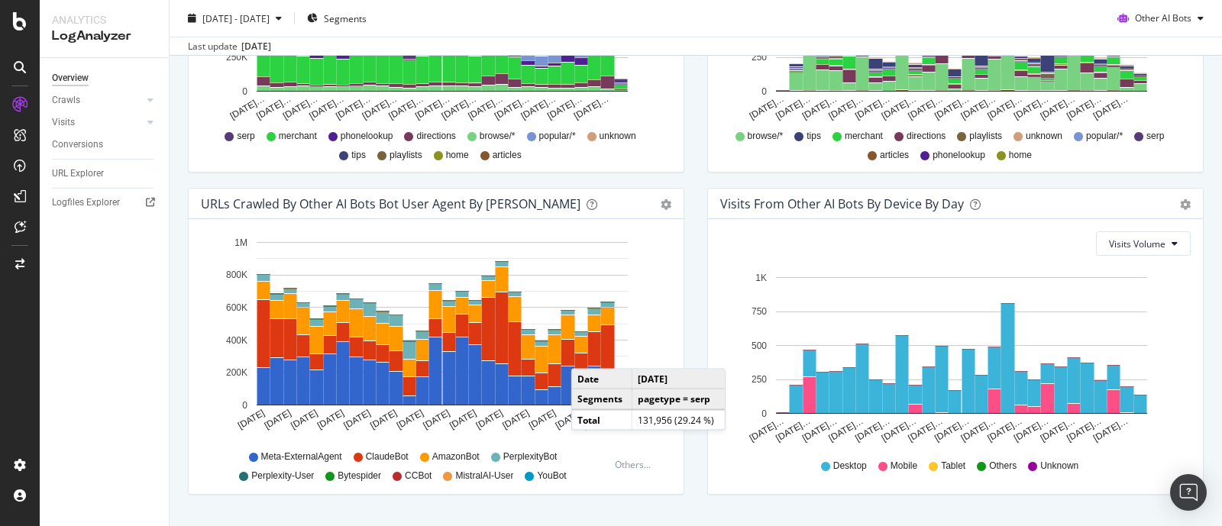
scroll to position [746, 0]
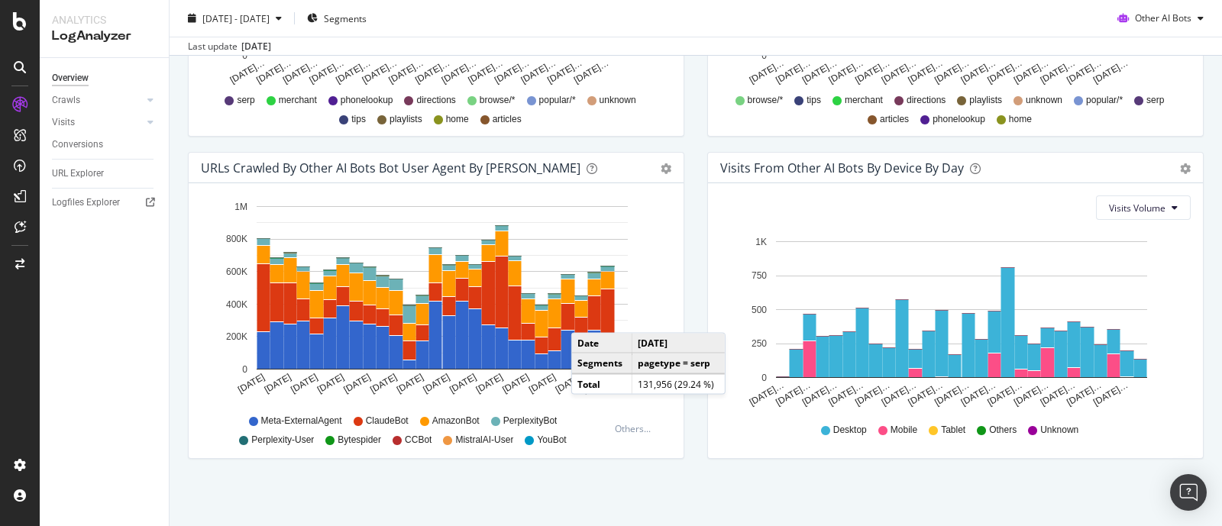
click at [686, 471] on div "URLs Crawled by Other AI Bots bot User Agent By Day Timeline (by Value) Timelin…" at bounding box center [435, 313] width 519 height 322
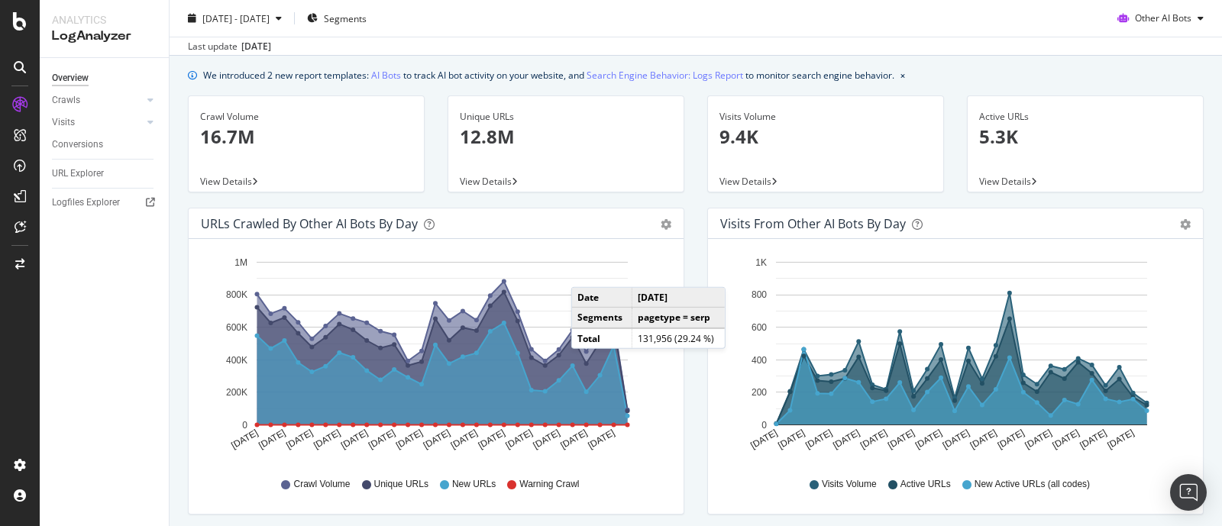
scroll to position [0, 0]
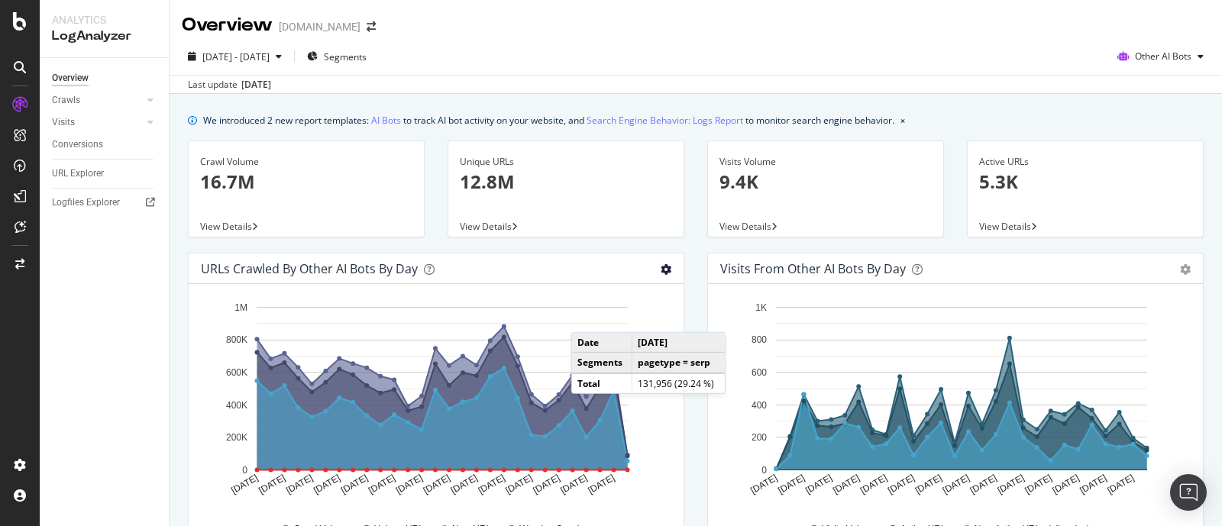
click at [662, 269] on icon "gear" at bounding box center [666, 269] width 11 height 11
